Goal: Navigation & Orientation: Find specific page/section

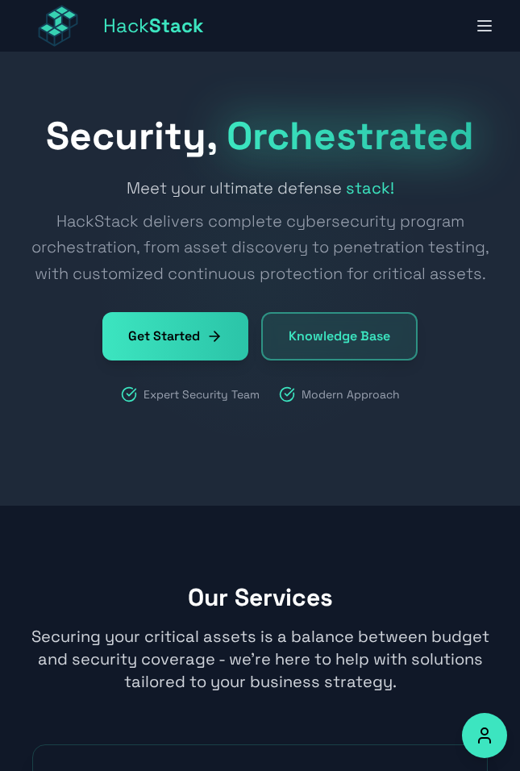
click at [481, 21] on icon "button" at bounding box center [484, 21] width 13 height 0
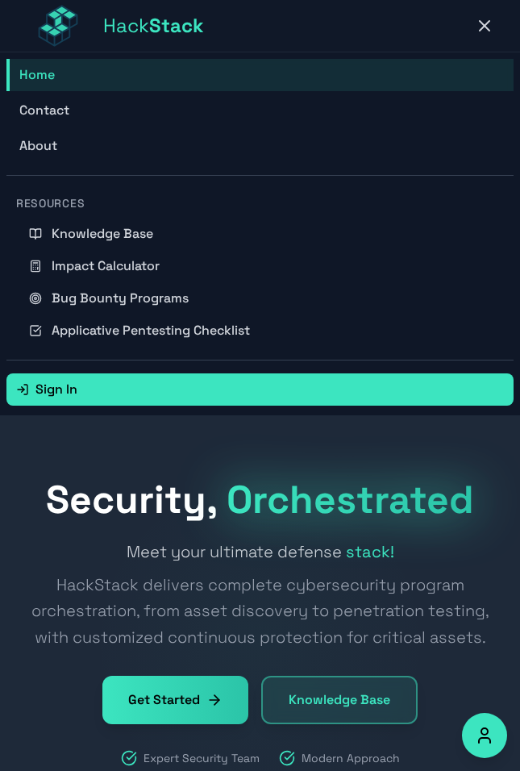
click at [335, 134] on link "About" at bounding box center [259, 146] width 507 height 32
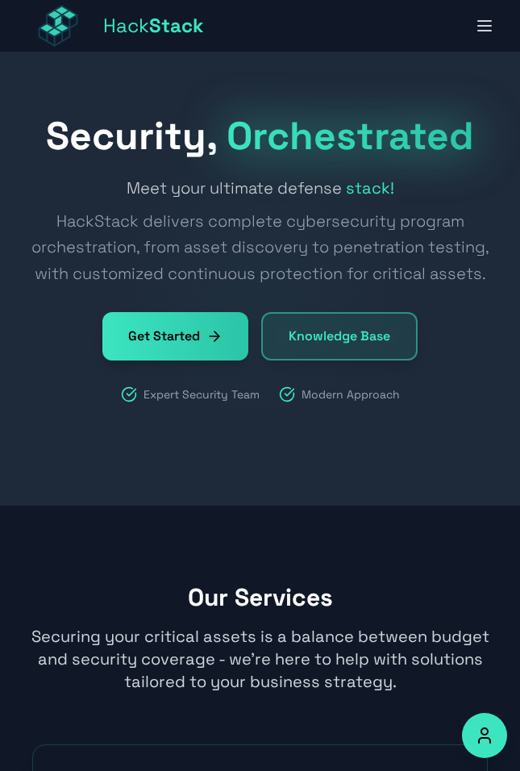
click at [353, 39] on div "Hack Stack Home Contact About Resources Sign In Open main menu" at bounding box center [259, 26] width 481 height 52
